Goal: Find contact information: Find contact information

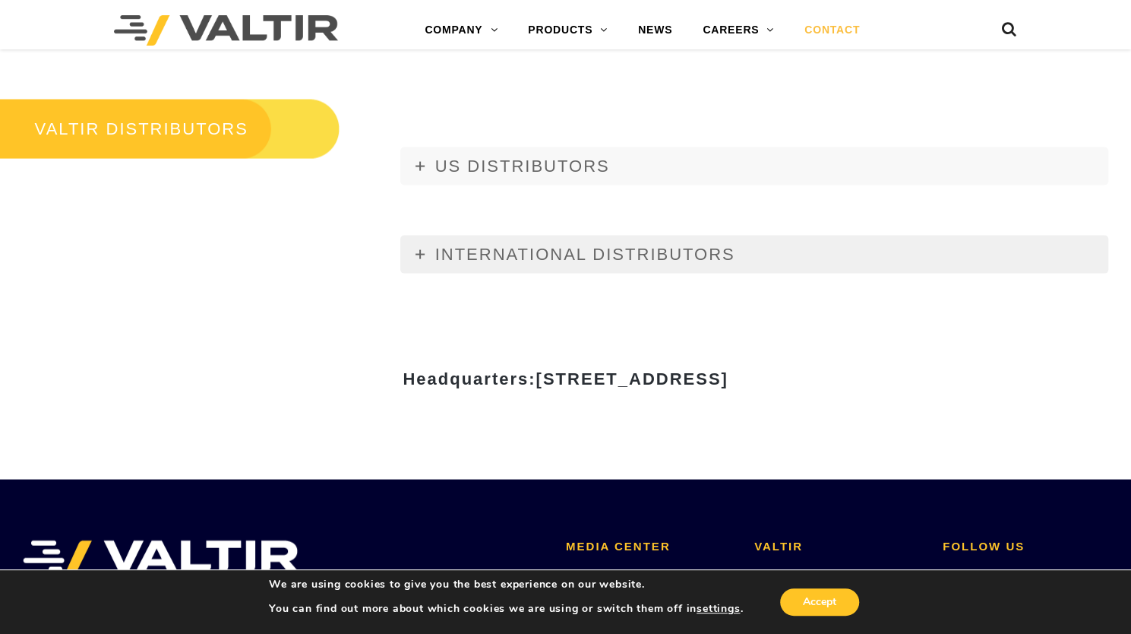
click at [418, 253] on icon at bounding box center [420, 254] width 9 height 9
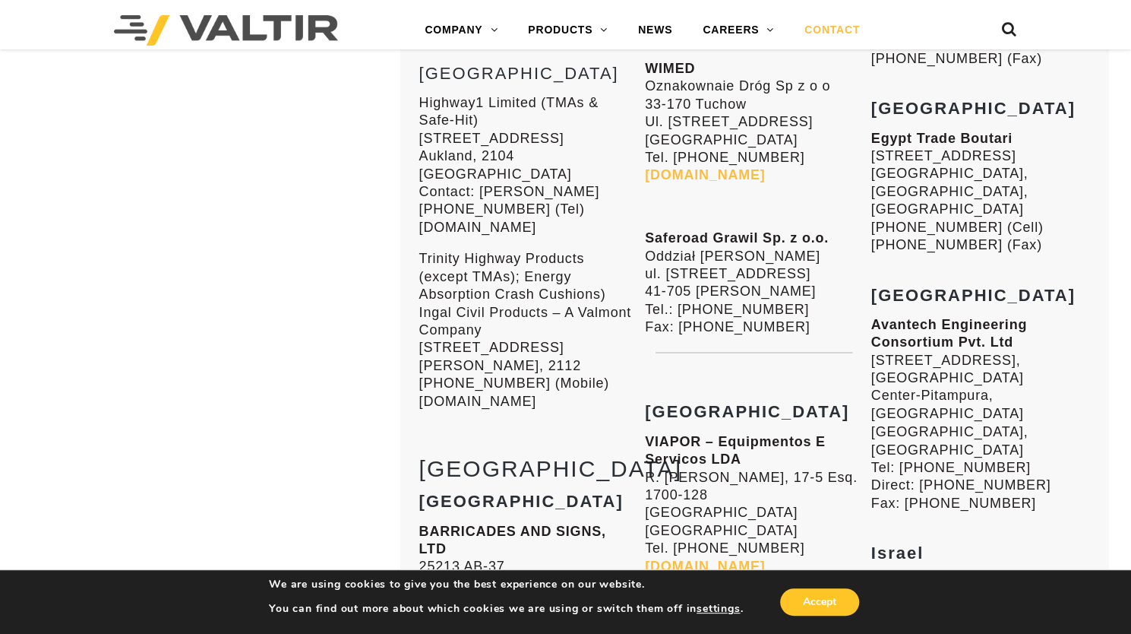
scroll to position [4689, 0]
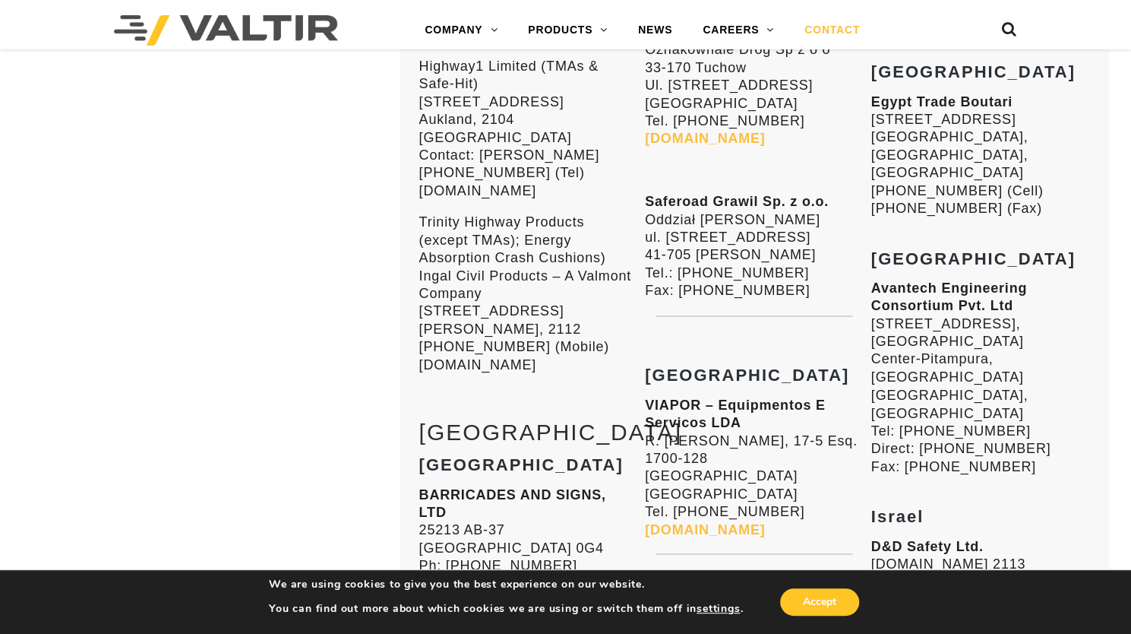
click at [894, 506] on strong "Israel" at bounding box center [897, 515] width 53 height 19
click at [891, 538] on strong "D&D Safety Ltd." at bounding box center [927, 545] width 112 height 15
drag, startPoint x: 874, startPoint y: 119, endPoint x: 977, endPoint y: 118, distance: 103.3
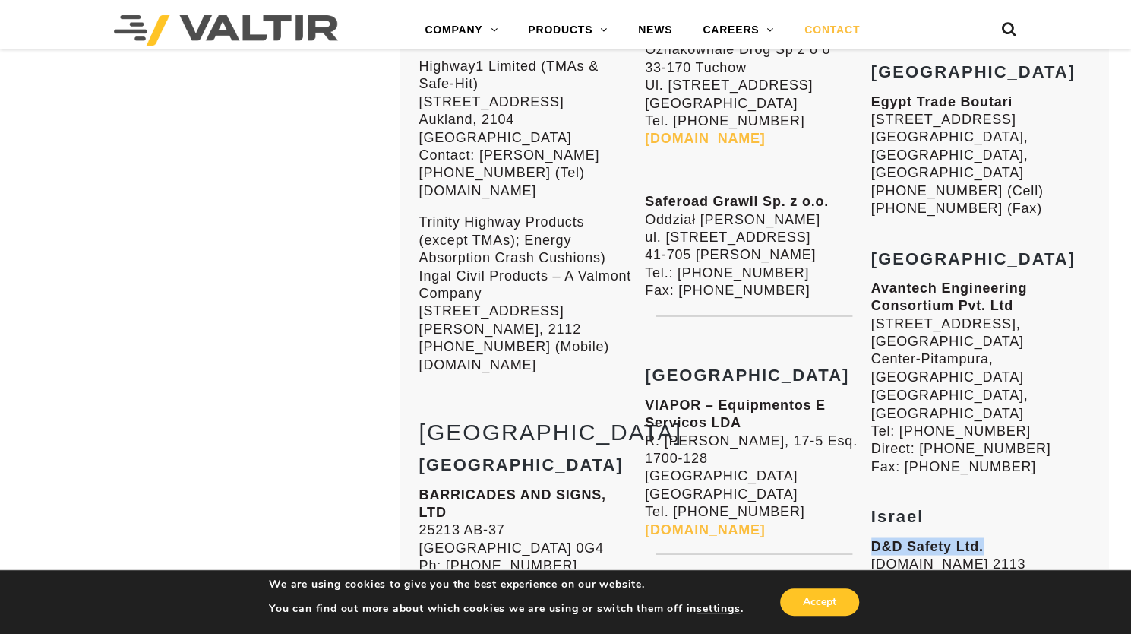
click at [978, 538] on strong "D&D Safety Ltd." at bounding box center [927, 545] width 112 height 15
copy strong "D&D Safety Ltd"
